Goal: Find specific page/section: Find specific page/section

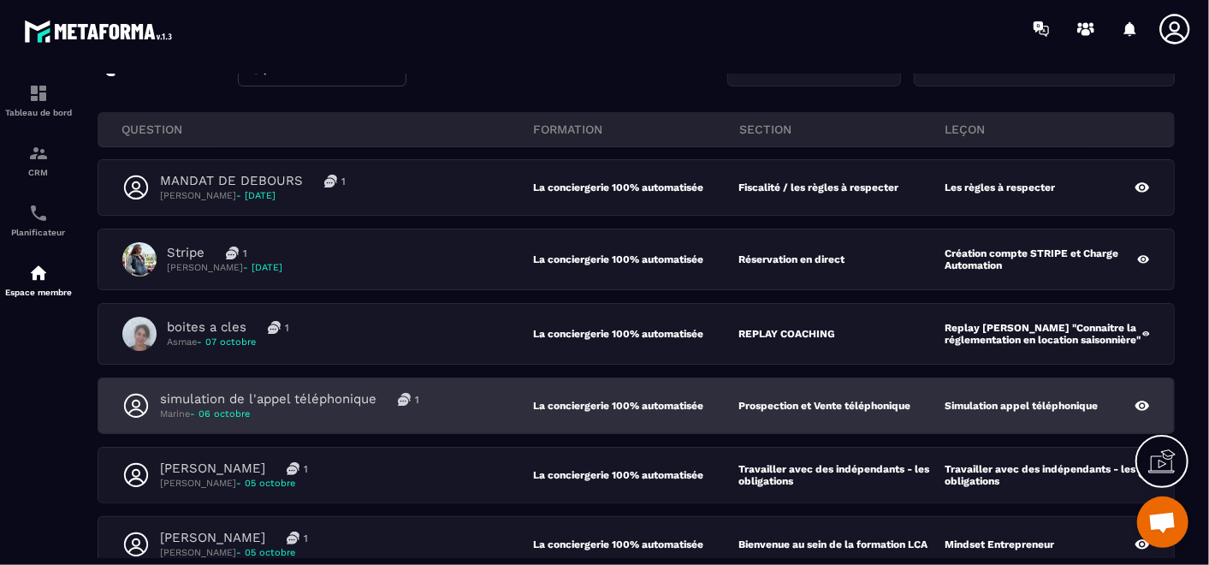
scroll to position [285, 0]
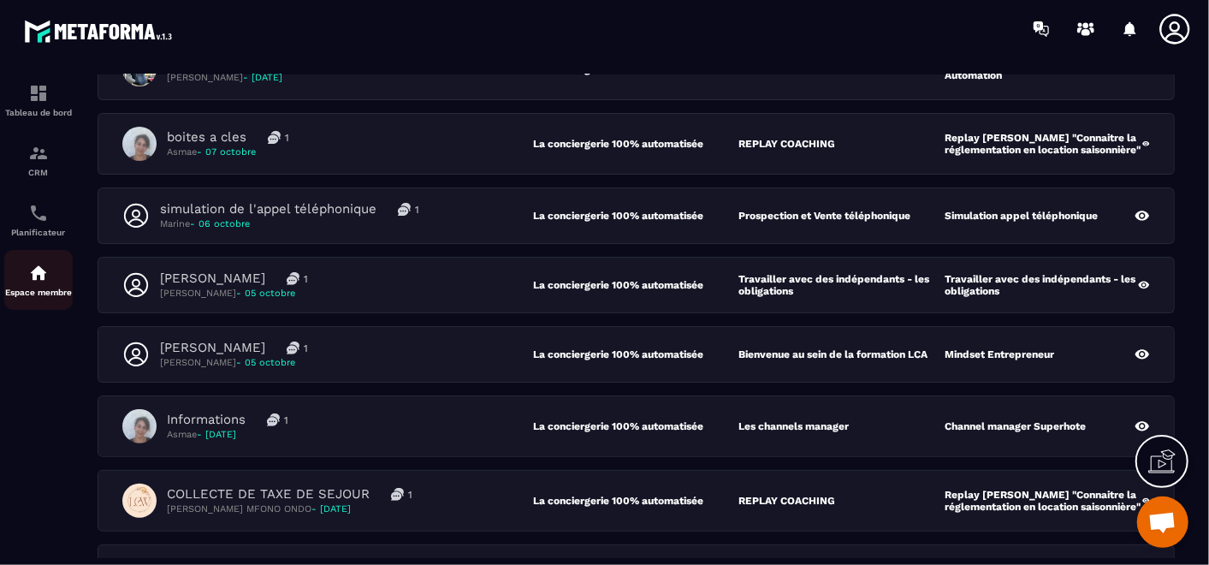
click at [46, 280] on img at bounding box center [38, 273] width 21 height 21
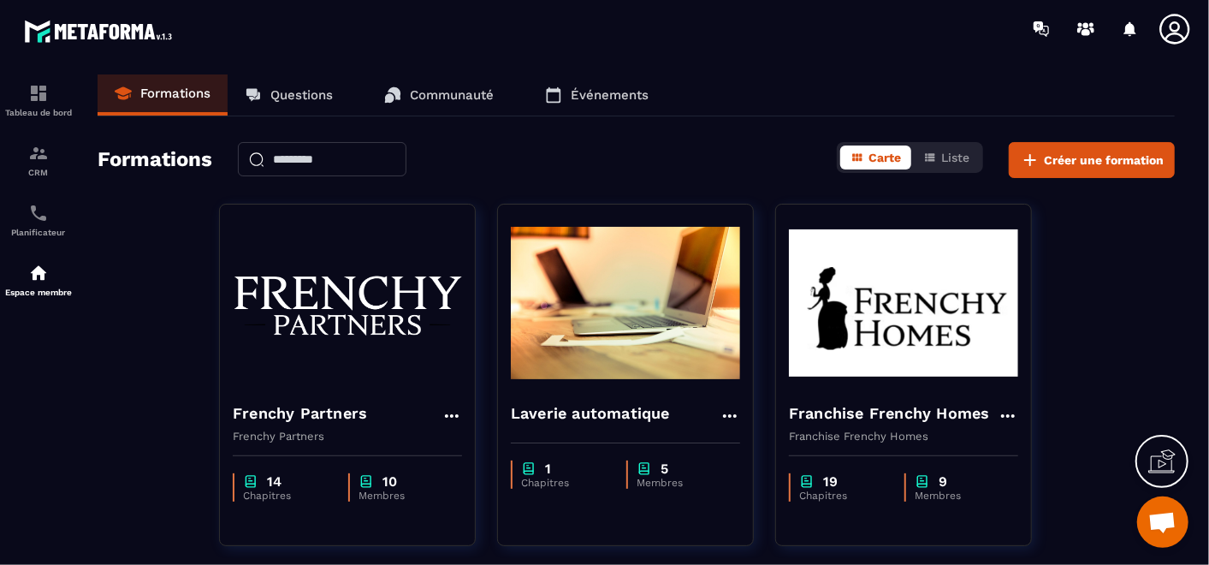
click at [1135, 325] on div "Frenchy Partners Frenchy Partners 14 Chapitres 10 Membres Laverie automatique 1…" at bounding box center [636, 567] width 1077 height 727
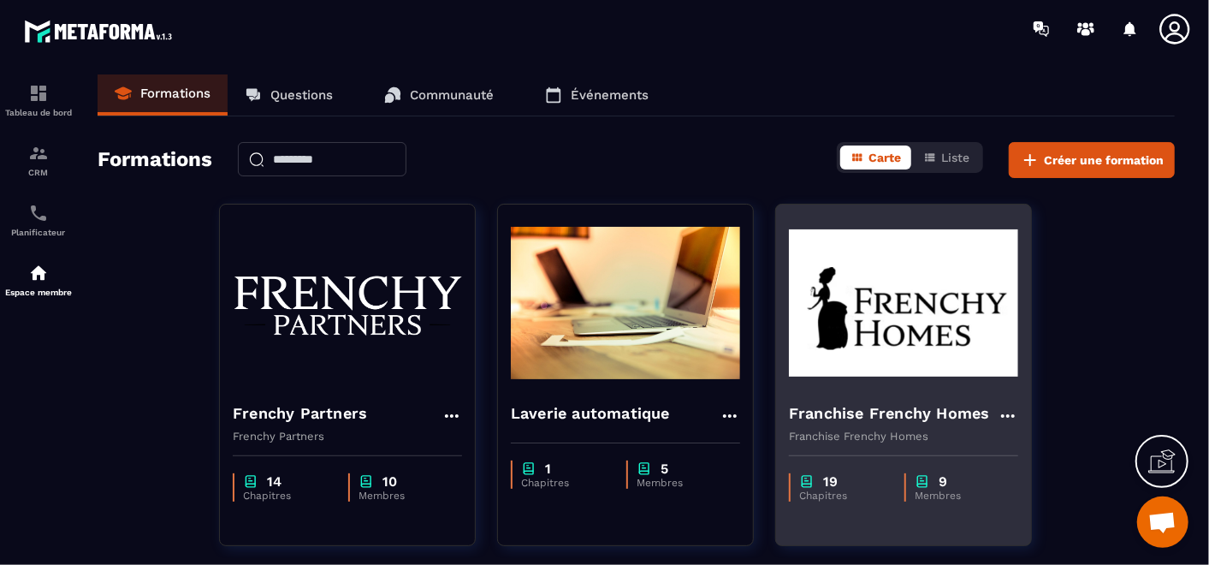
scroll to position [437, 0]
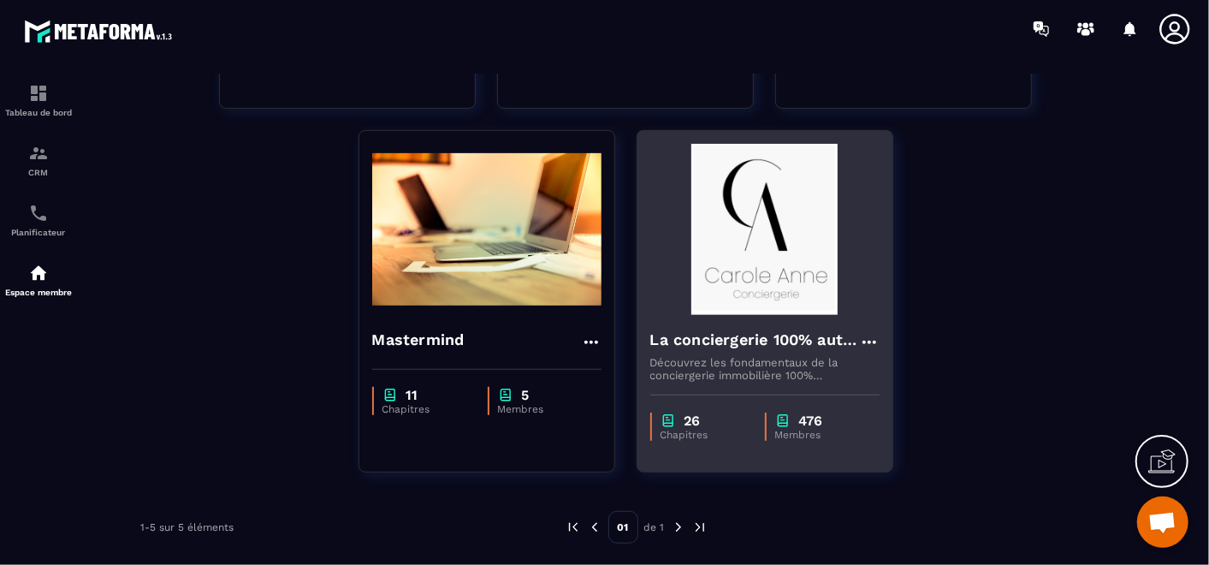
click at [789, 301] on img at bounding box center [764, 229] width 229 height 171
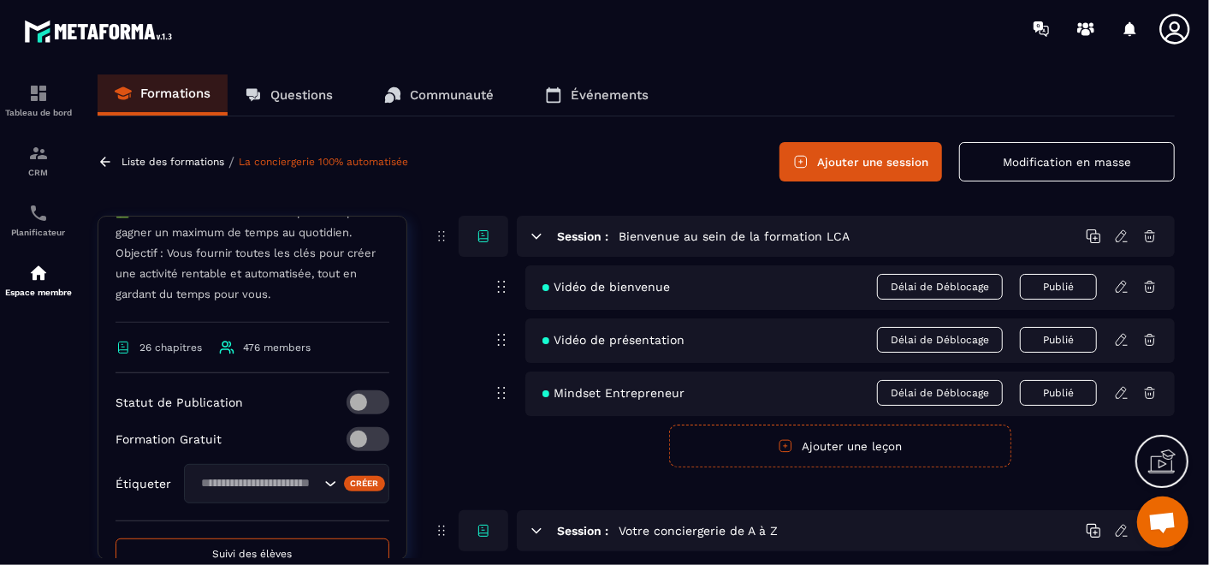
scroll to position [641, 0]
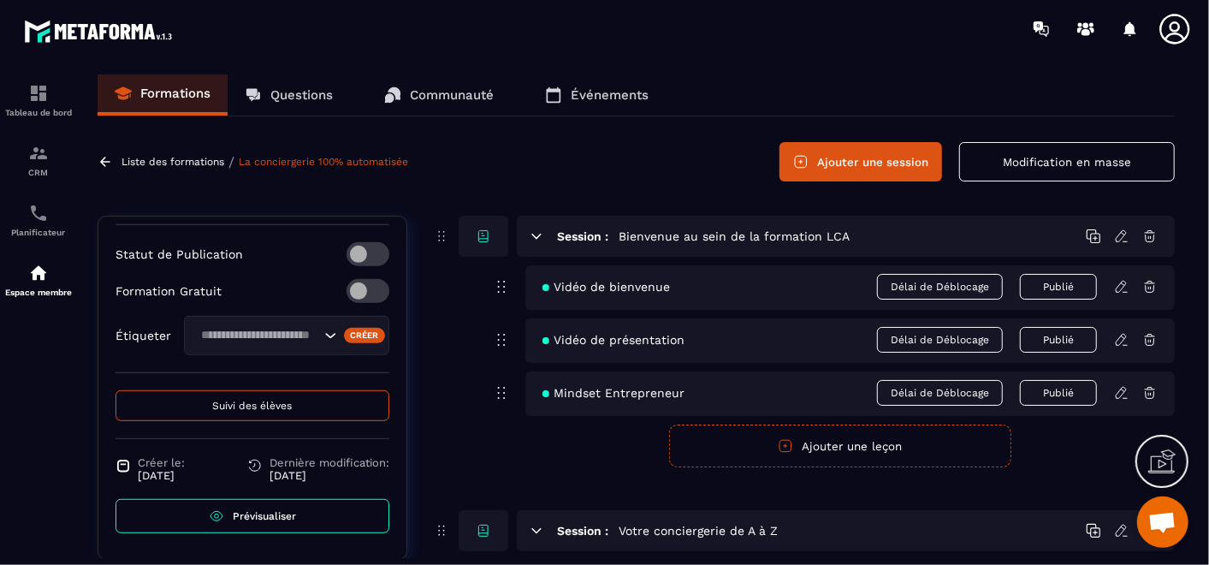
click at [301, 103] on link "Questions" at bounding box center [289, 94] width 122 height 41
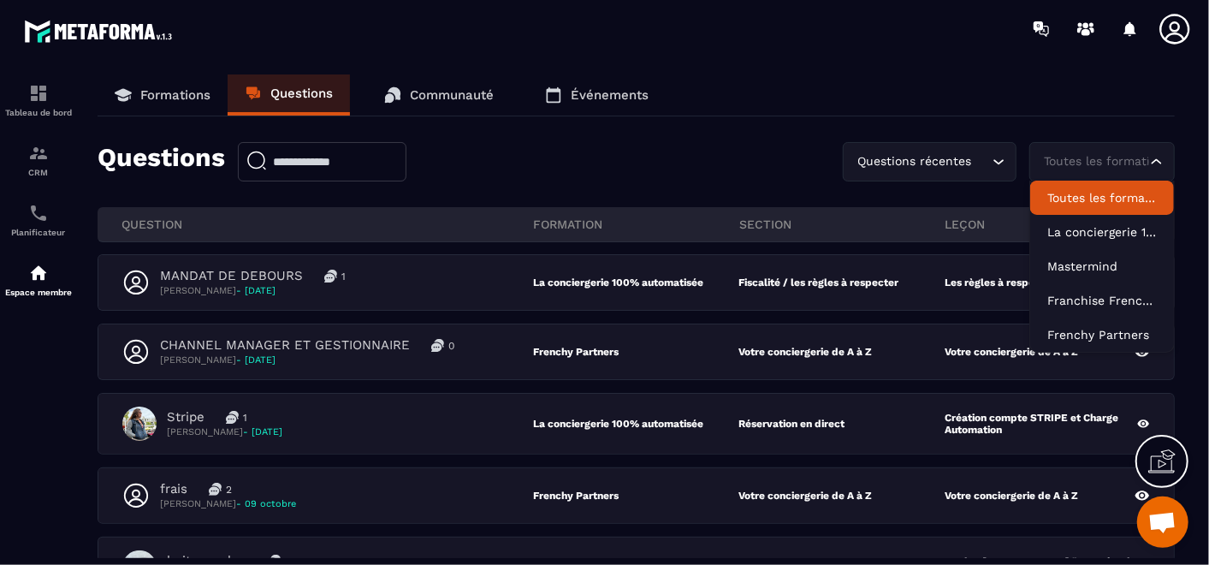
click at [1066, 163] on div "Toutes les formations" at bounding box center [1094, 161] width 110 height 19
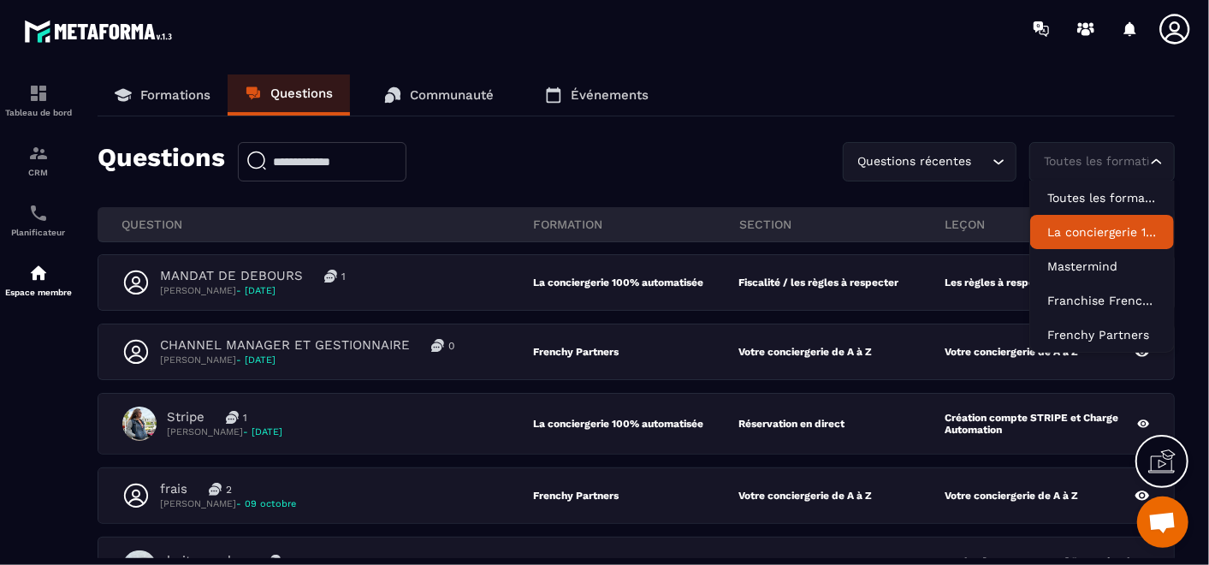
click at [1074, 243] on li "La conciergerie 100% automatisée" at bounding box center [1102, 232] width 144 height 34
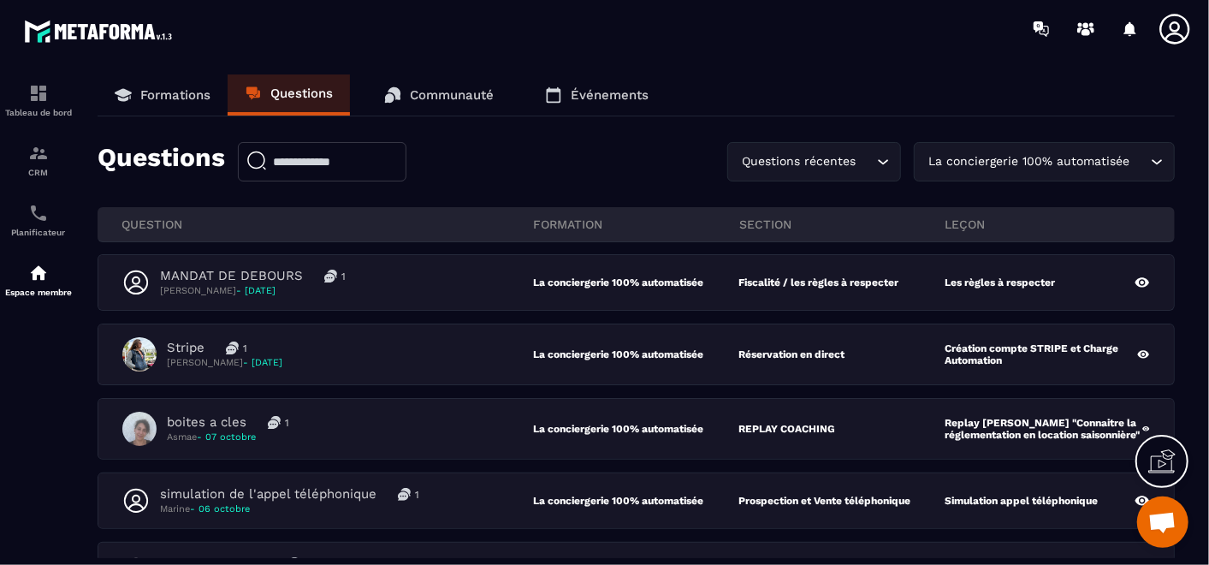
scroll to position [190, 0]
